Goal: Task Accomplishment & Management: Manage account settings

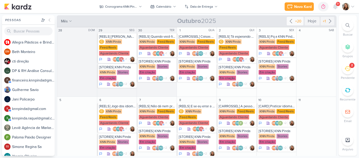
click at [289, 23] on icon at bounding box center [291, 21] width 6 height 6
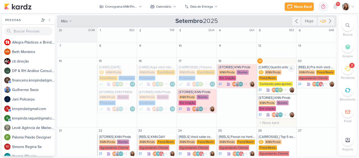
click at [265, 68] on div "[CARD] Quanto antes, melhor! Na KNN os pequenos já começam a conquistar o mundo…" at bounding box center [277, 67] width 37 height 4
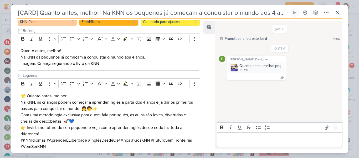
scroll to position [82, 0]
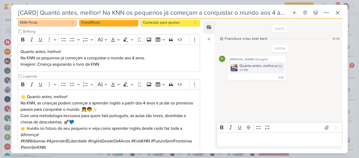
click at [235, 65] on img at bounding box center [234, 67] width 7 height 7
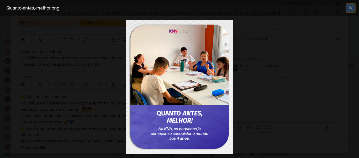
click at [351, 8] on icon at bounding box center [350, 7] width 3 height 3
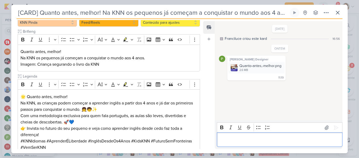
click at [238, 140] on p "Editor editing area: main" at bounding box center [280, 139] width 120 height 6
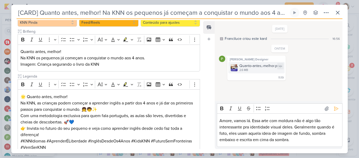
click at [243, 72] on div "2.6 MB" at bounding box center [261, 70] width 42 height 4
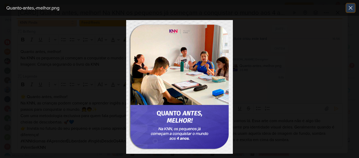
click at [353, 7] on icon at bounding box center [351, 8] width 6 height 6
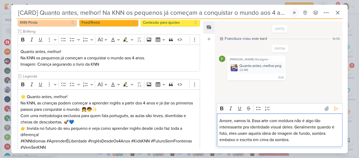
click at [299, 141] on p "Amore, vamos lá. Essa arte com moldura não é algo tão interessante pra identida…" at bounding box center [280, 129] width 120 height 25
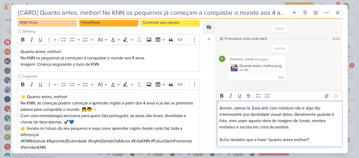
click at [294, 140] on p "Acho também que a frase "quanto antes melhor"!" at bounding box center [280, 139] width 120 height 6
click at [316, 140] on p "Acho também que a frase "quanto antes, melhor"!" at bounding box center [280, 139] width 120 height 6
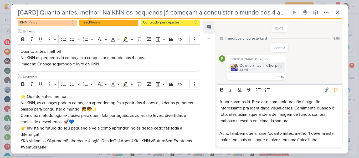
click at [265, 71] on div "2.6 MB" at bounding box center [261, 70] width 42 height 4
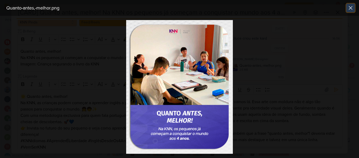
click at [352, 8] on icon at bounding box center [351, 8] width 6 height 6
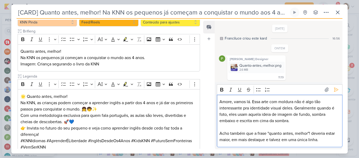
click at [323, 142] on p "Acho também que a frase "quanto antes, melhor"! deveria estar maior, em mais de…" at bounding box center [280, 136] width 120 height 13
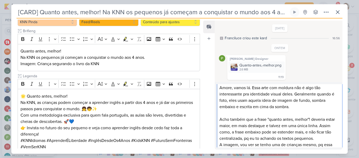
scroll to position [24, 0]
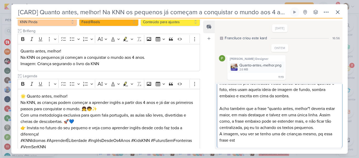
click at [308, 140] on p "A imagem, vou ver se tenho uma de crianças mesmo, pq essa frase est" at bounding box center [280, 136] width 120 height 13
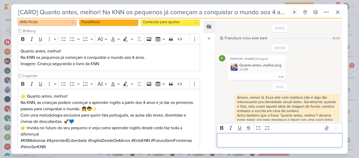
scroll to position [32, 0]
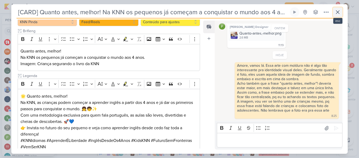
click at [338, 15] on icon at bounding box center [338, 12] width 6 height 6
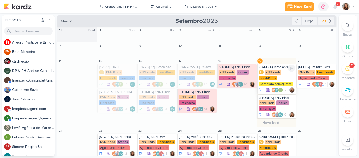
click at [265, 74] on div "KNN Pinda" at bounding box center [273, 72] width 17 height 5
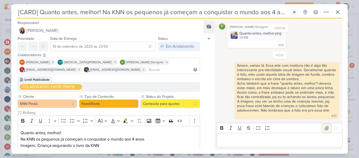
click at [325, 129] on icon at bounding box center [327, 128] width 4 height 4
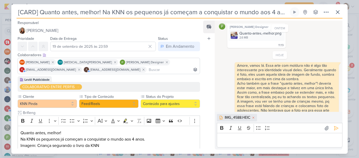
scroll to position [41, 0]
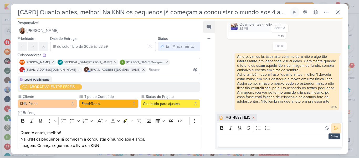
click at [335, 127] on icon at bounding box center [336, 127] width 5 height 5
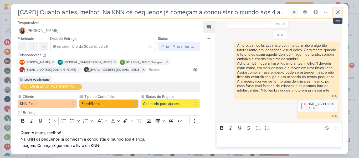
click at [338, 16] on button at bounding box center [337, 11] width 9 height 9
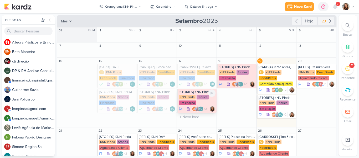
click at [193, 97] on div "KNN Pinda" at bounding box center [187, 96] width 17 height 5
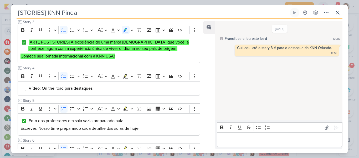
scroll to position [226, 0]
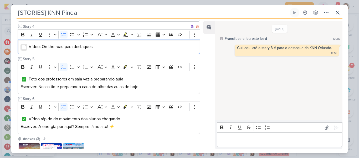
click at [24, 46] on input "Editor editing area: main" at bounding box center [24, 47] width 4 height 4
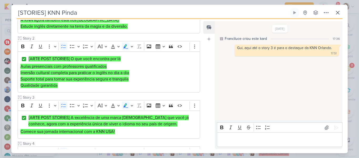
scroll to position [49, 0]
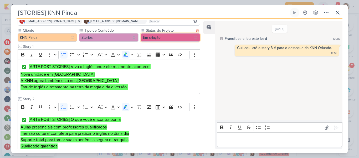
click at [151, 38] on button "Em criação" at bounding box center [170, 37] width 59 height 8
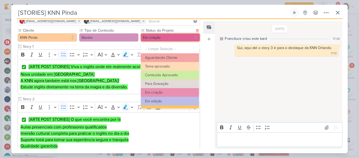
scroll to position [59, 0]
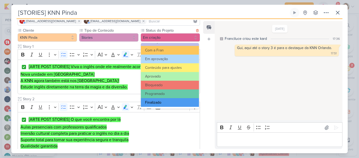
click at [167, 101] on button "Finalizado" at bounding box center [170, 102] width 58 height 9
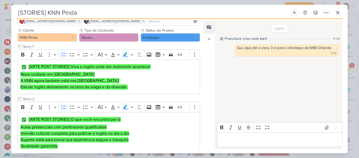
scroll to position [0, 0]
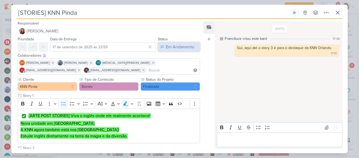
click at [188, 45] on div "Em Andamento" at bounding box center [180, 47] width 28 height 6
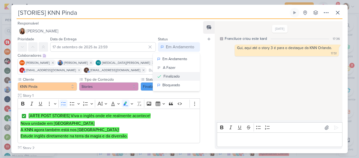
click at [175, 75] on div "Finalizado" at bounding box center [172, 76] width 16 height 6
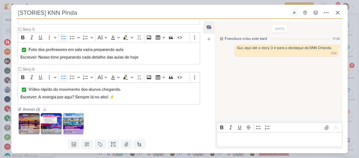
scroll to position [271, 0]
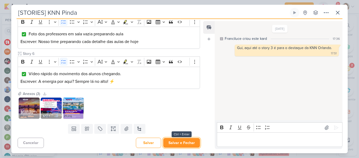
click at [192, 142] on button "Salvar e Fechar" at bounding box center [181, 143] width 37 height 10
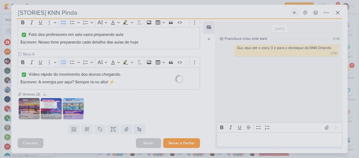
scroll to position [271, 0]
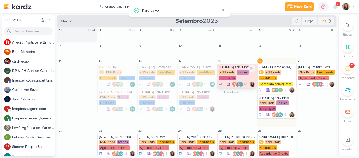
click at [233, 80] on div "Em criação" at bounding box center [227, 77] width 17 height 5
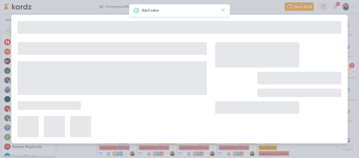
type input "[DATE] 23:59"
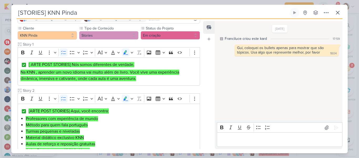
scroll to position [49, 0]
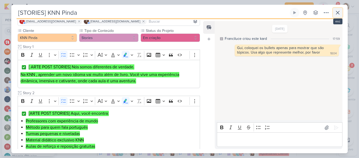
click at [335, 17] on button at bounding box center [337, 12] width 9 height 9
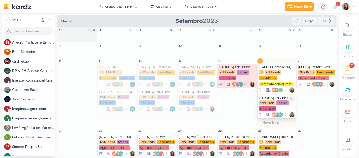
click at [279, 106] on div "KNN Pinda Stories Em criação" at bounding box center [277, 105] width 37 height 11
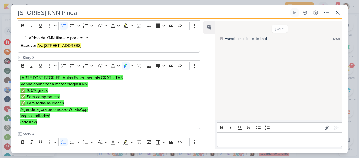
scroll to position [131, 0]
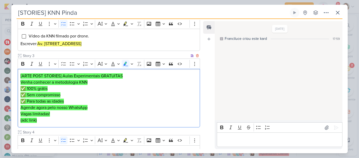
click at [85, 75] on mark "[ARTE POST STORIES] Aulas Experimentais GRATUITAS" at bounding box center [72, 75] width 102 height 5
click at [65, 64] on icon "Editor toolbar" at bounding box center [63, 63] width 5 height 5
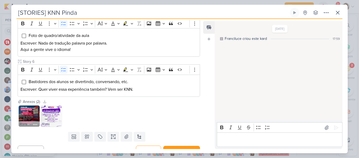
scroll to position [287, 0]
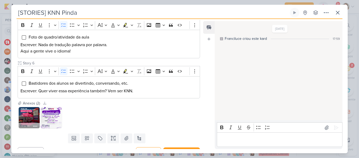
click at [201, 121] on div "Responsável [PERSON_NAME] Nenhum contato encontrado create new contact Novo Con…" at bounding box center [179, 86] width 337 height 134
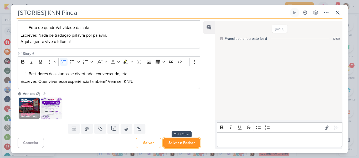
click at [188, 141] on button "Salvar e Fechar" at bounding box center [181, 143] width 37 height 10
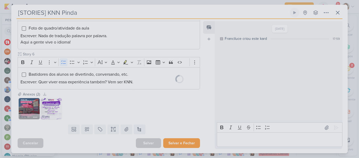
scroll to position [296, 0]
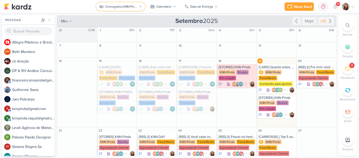
click at [131, 8] on div "Cronograma KNN Pinda" at bounding box center [121, 6] width 32 height 5
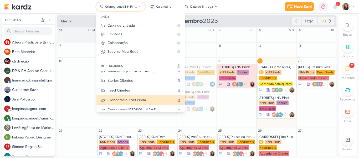
scroll to position [68, 0]
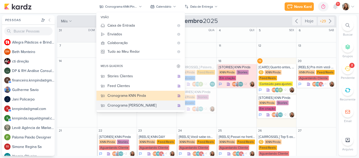
click at [156, 108] on button "Cronograma [PERSON_NAME]" at bounding box center [141, 105] width 88 height 10
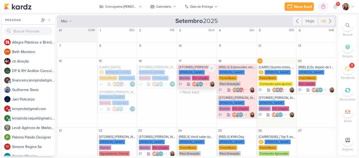
click at [196, 73] on div "[PERSON_NAME]" at bounding box center [192, 72] width 26 height 5
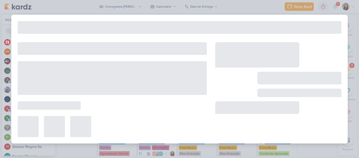
type input "[STORIES] [PERSON_NAME]"
type input "17 de setembro de 2025 às 23:59"
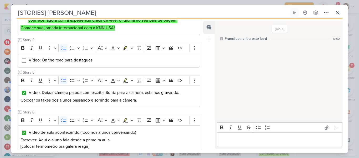
scroll to position [244, 0]
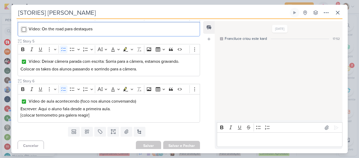
click at [24, 29] on input "Editor editing area: main" at bounding box center [24, 29] width 4 height 4
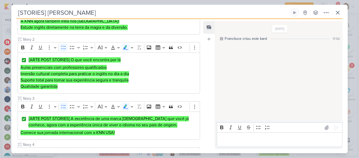
scroll to position [0, 0]
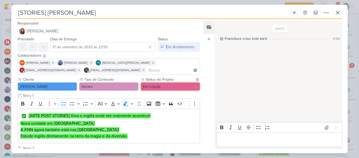
click at [166, 85] on button "Em criação" at bounding box center [170, 86] width 59 height 8
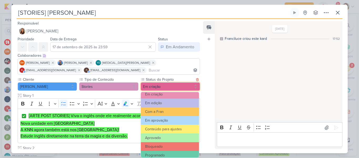
scroll to position [59, 0]
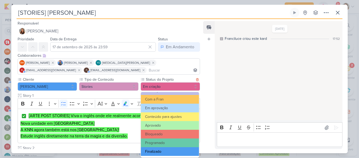
click at [179, 148] on button "Finalizado" at bounding box center [170, 151] width 58 height 9
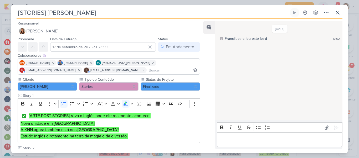
scroll to position [247, 0]
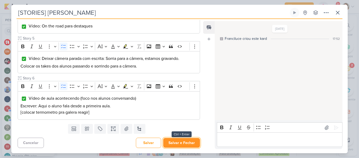
click at [186, 145] on button "Salvar e Fechar" at bounding box center [181, 143] width 37 height 10
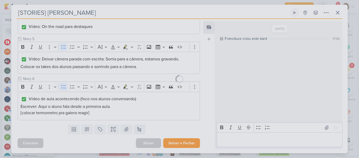
scroll to position [246, 0]
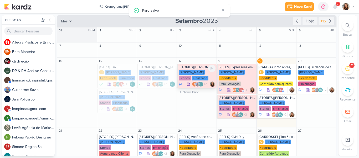
click at [193, 78] on div "Finalizado" at bounding box center [200, 77] width 17 height 5
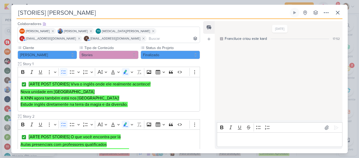
scroll to position [0, 0]
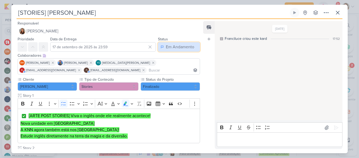
click at [188, 46] on div "Em Andamento" at bounding box center [180, 47] width 28 height 6
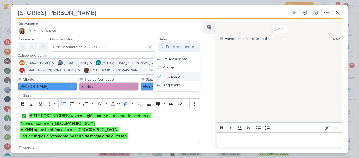
click at [176, 79] on button "Finalizado" at bounding box center [176, 76] width 47 height 9
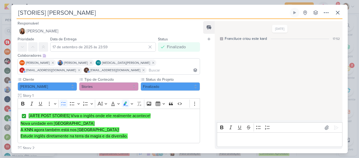
scroll to position [247, 0]
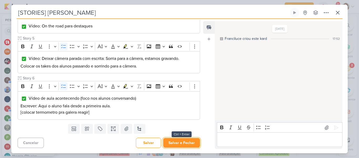
click at [181, 145] on button "Salvar e Fechar" at bounding box center [181, 143] width 37 height 10
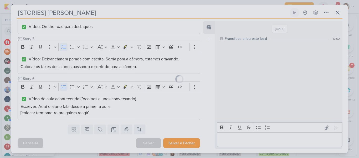
scroll to position [246, 0]
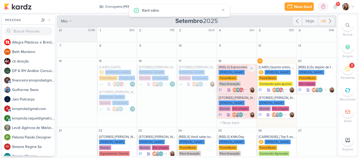
click at [221, 85] on div "Para Gravação" at bounding box center [230, 83] width 22 height 5
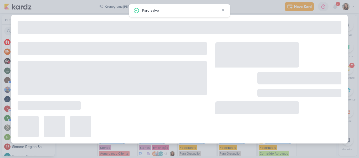
type input "[REELS] Expressões em inglês para eriquecer o vocabulário"
type input "[DATE] 23:59"
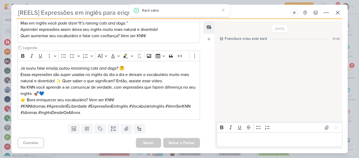
scroll to position [0, 0]
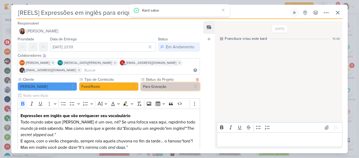
click at [143, 88] on button "Para Gravação" at bounding box center [170, 86] width 59 height 8
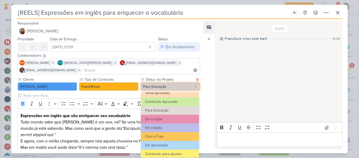
scroll to position [24, 0]
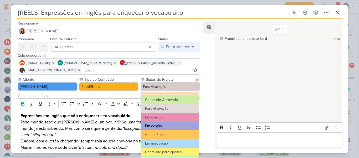
click at [177, 128] on button "Em edição" at bounding box center [170, 125] width 58 height 9
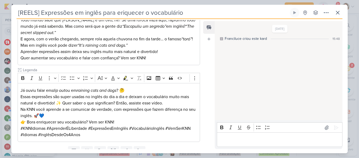
scroll to position [124, 0]
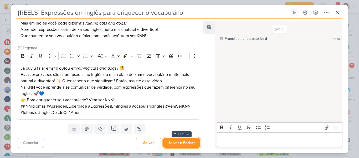
click at [183, 140] on button "Salvar e Fechar" at bounding box center [181, 143] width 37 height 10
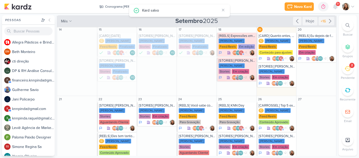
scroll to position [28, 0]
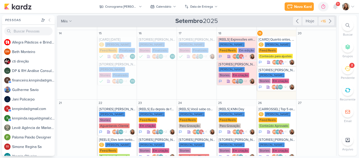
click at [262, 9] on div "Novo Kard Ctrl + k 0h0m Sessão desligada... Hoje 0h0m Semana 0h0m Mês 0h0m" at bounding box center [179, 6] width 351 height 13
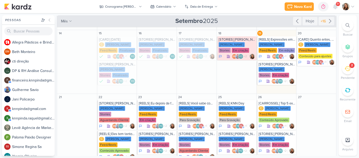
click at [246, 8] on div "Novo Kard Ctrl + k 0h0m Sessão desligada... Hoje 0h0m Semana 0h0m Mês 0h0m" at bounding box center [179, 6] width 351 height 13
click at [131, 3] on button "Cronograma [PERSON_NAME]" at bounding box center [120, 6] width 49 height 8
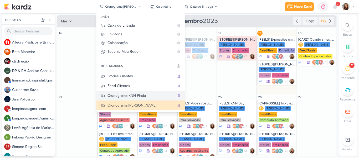
click at [126, 98] on div "Cronograma KNN Pinda" at bounding box center [141, 96] width 67 height 6
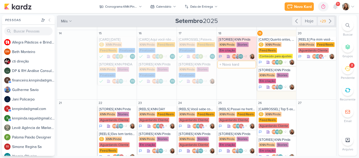
click at [227, 66] on input "text" at bounding box center [237, 64] width 38 height 7
type input "[REELS] Reunião Geral"
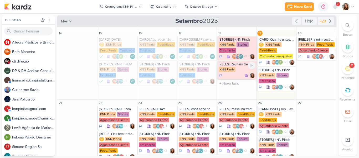
click at [227, 72] on div "[REELS] Reunião Geral KNN Pinda" at bounding box center [237, 70] width 40 height 18
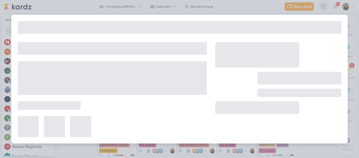
type input "[REELS] Reunião Geral"
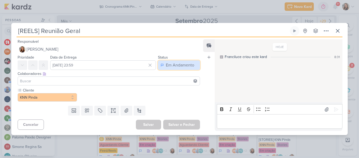
click at [169, 64] on div "Em Andamento" at bounding box center [180, 65] width 28 height 6
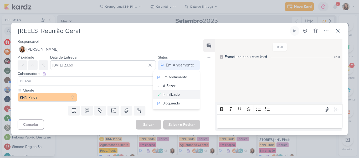
click at [168, 94] on div "Finalizado" at bounding box center [172, 95] width 16 height 6
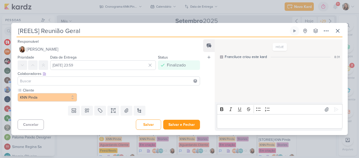
click at [155, 83] on input at bounding box center [109, 81] width 180 height 6
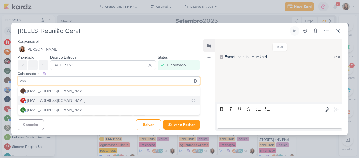
type input "knn"
click at [130, 101] on button "k [EMAIL_ADDRESS][DOMAIN_NAME]" at bounding box center [109, 99] width 182 height 9
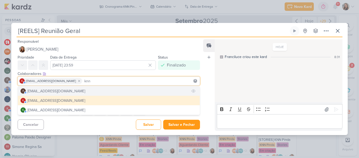
type input "knn"
click at [119, 91] on button "f [EMAIL_ADDRESS][DOMAIN_NAME]" at bounding box center [109, 90] width 182 height 9
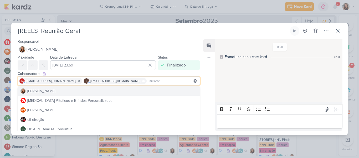
click at [211, 74] on div "Feed Atrelar email Solte o email para atrelar ao kard" at bounding box center [209, 84] width 12 height 91
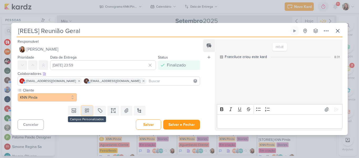
click at [90, 109] on button at bounding box center [87, 109] width 12 height 9
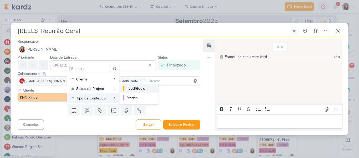
click at [124, 91] on button "Feed/Reels" at bounding box center [139, 87] width 39 height 9
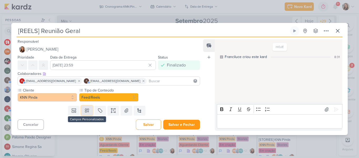
click at [86, 113] on button at bounding box center [87, 109] width 12 height 9
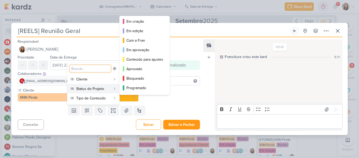
scroll to position [48, 0]
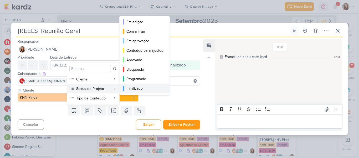
click at [151, 90] on div "Finalizado" at bounding box center [145, 88] width 37 height 6
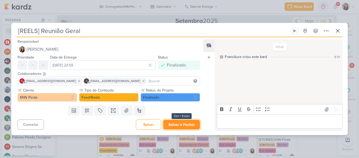
click at [187, 127] on button "Salvar e Fechar" at bounding box center [181, 124] width 37 height 10
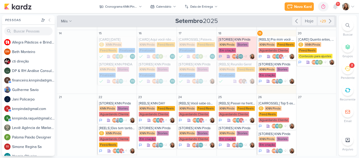
click at [245, 12] on div "Novo Kard Ctrl + k 0h0m Sessão desligada... Hoje 0h0m Semana 0h0m Mês 0h0m" at bounding box center [179, 6] width 351 height 13
click at [236, 9] on div "Novo Kard Ctrl + k 0h0m Sessão desligada... Hoje 0h0m Semana 0h0m Mês 0h0m" at bounding box center [179, 6] width 351 height 13
